Goal: Task Accomplishment & Management: Use online tool/utility

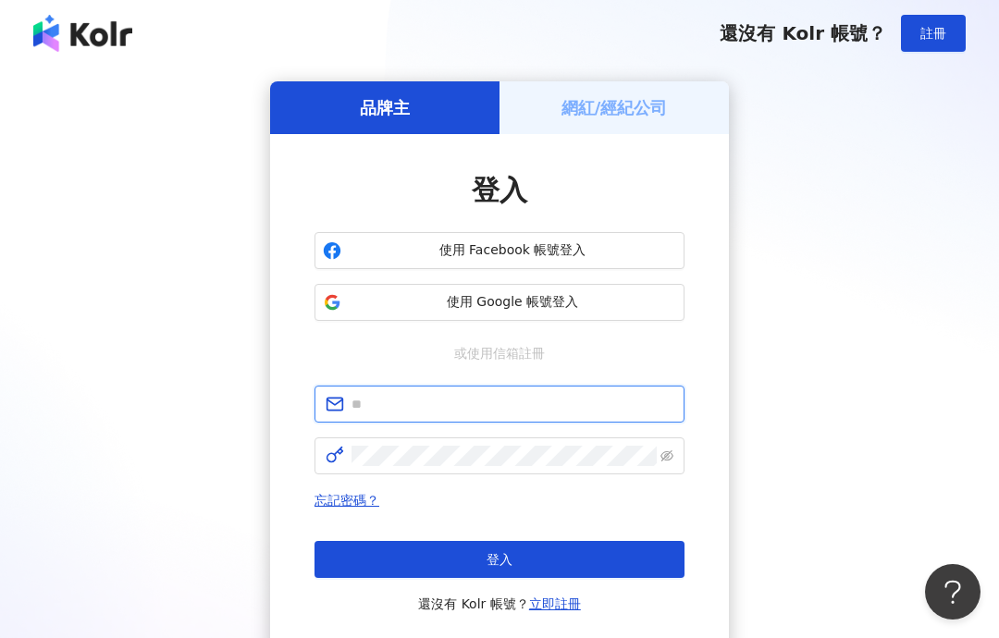
click at [565, 397] on input "text" at bounding box center [513, 404] width 322 height 20
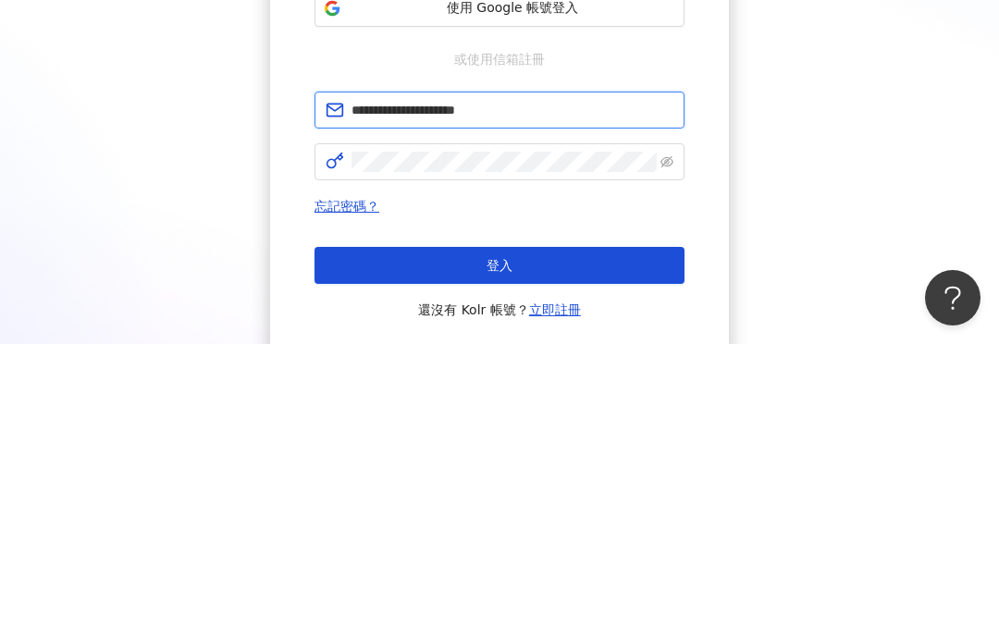
type input "**********"
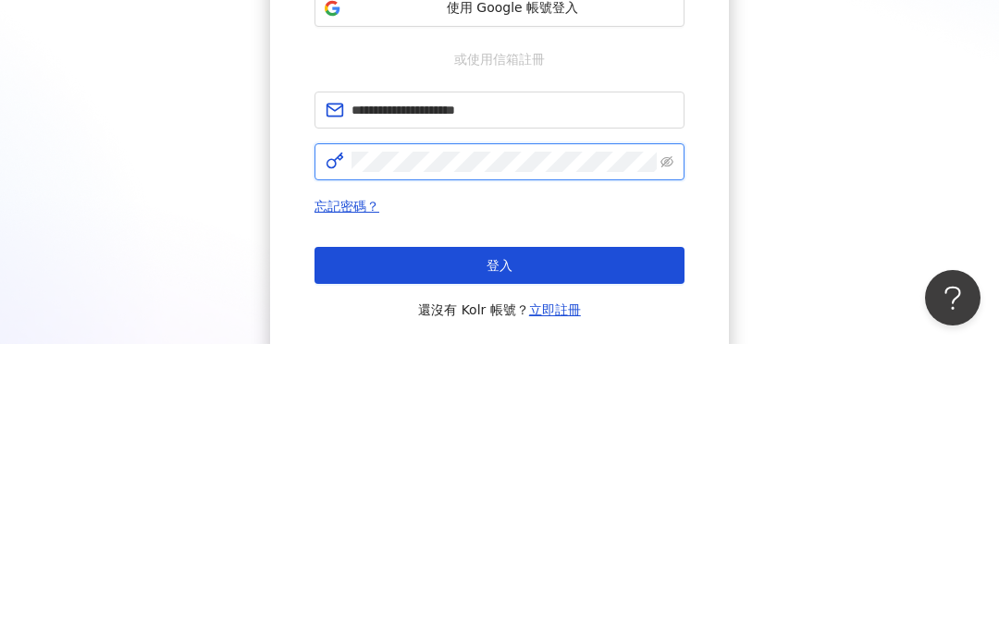
click at [666, 451] on icon "eye-invisible" at bounding box center [667, 456] width 13 height 11
click at [668, 451] on icon "eye" at bounding box center [667, 455] width 13 height 9
click at [661, 450] on icon "eye-invisible" at bounding box center [667, 456] width 13 height 13
click at [500, 541] on button "登入" at bounding box center [500, 559] width 370 height 37
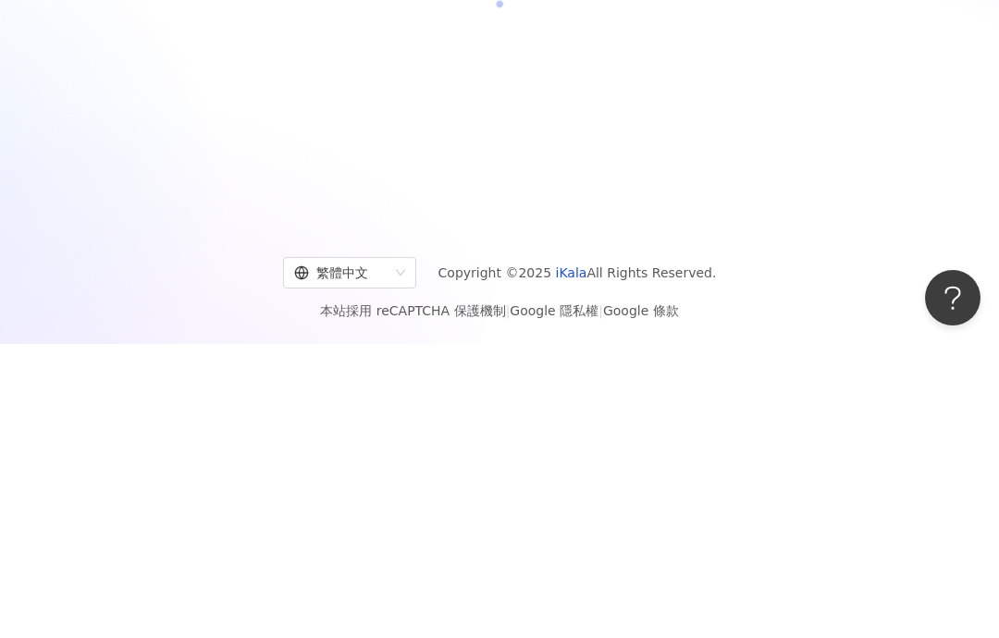
scroll to position [83, 0]
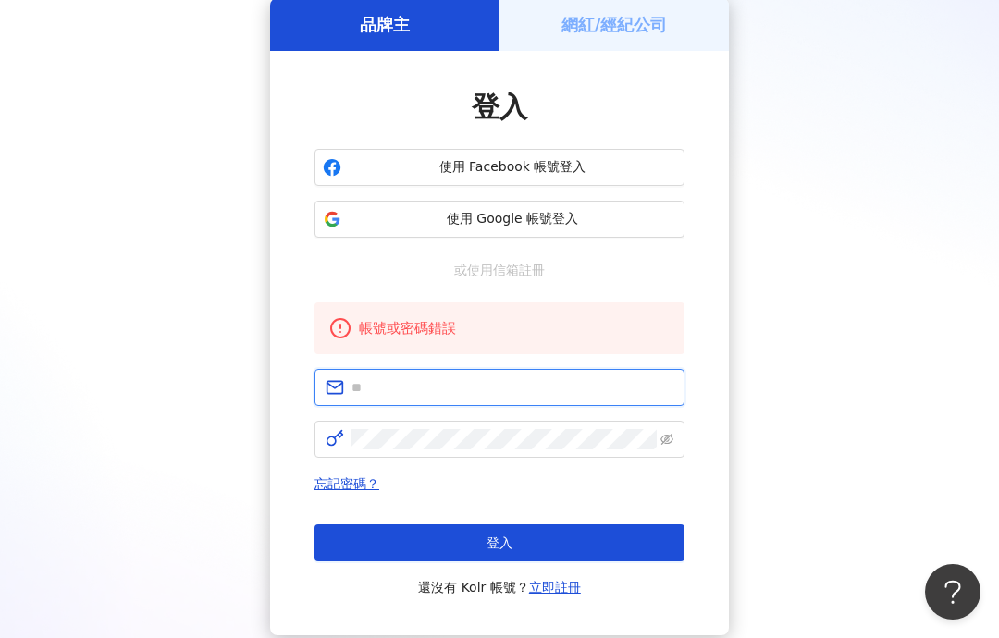
click at [580, 397] on input "text" at bounding box center [513, 387] width 322 height 20
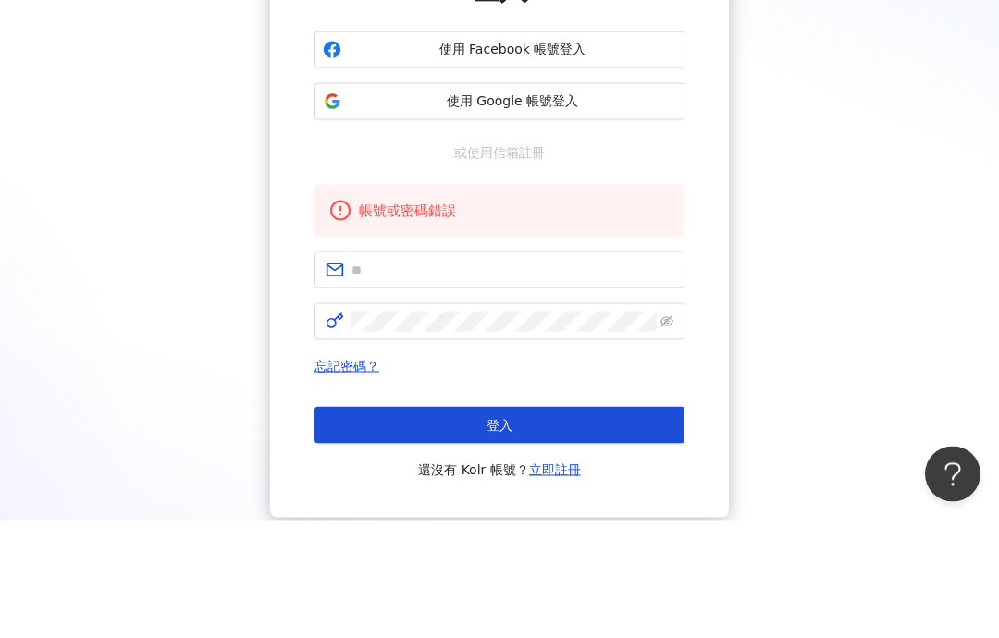
click at [631, 210] on span "使用 Google 帳號登入" at bounding box center [512, 219] width 327 height 19
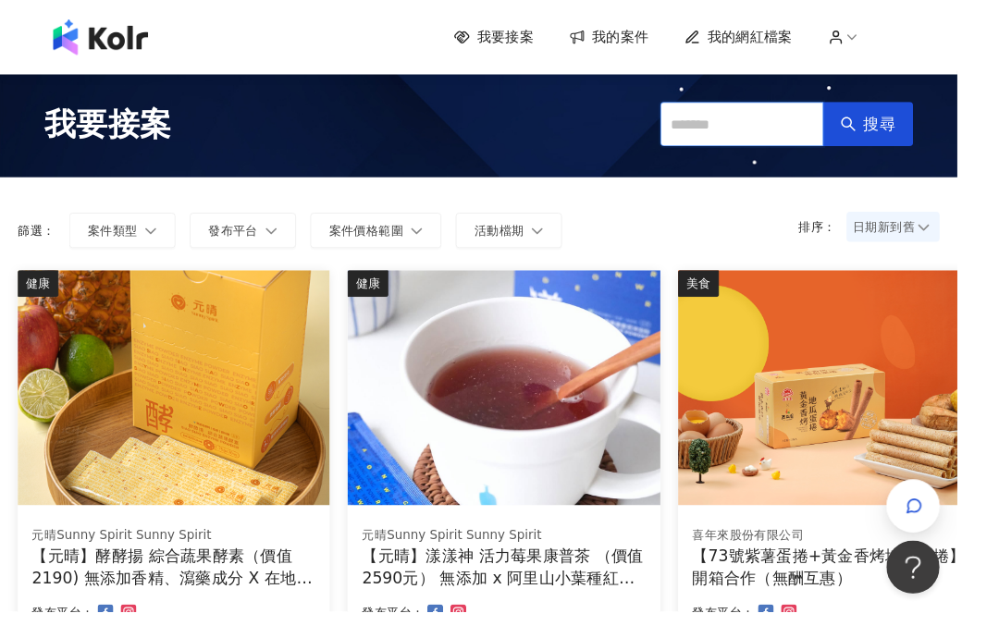
click at [805, 118] on input "text" at bounding box center [774, 129] width 170 height 46
click at [795, 117] on input "text" at bounding box center [774, 129] width 170 height 46
type input "**********"
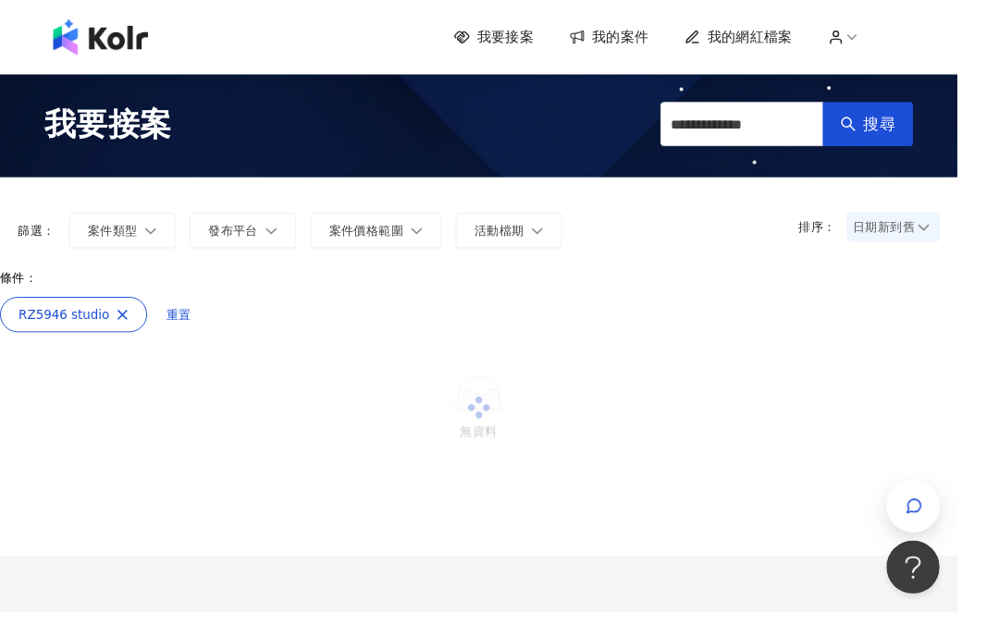
click at [913, 137] on span "搜尋" at bounding box center [917, 129] width 33 height 20
